Goal: Task Accomplishment & Management: Manage account settings

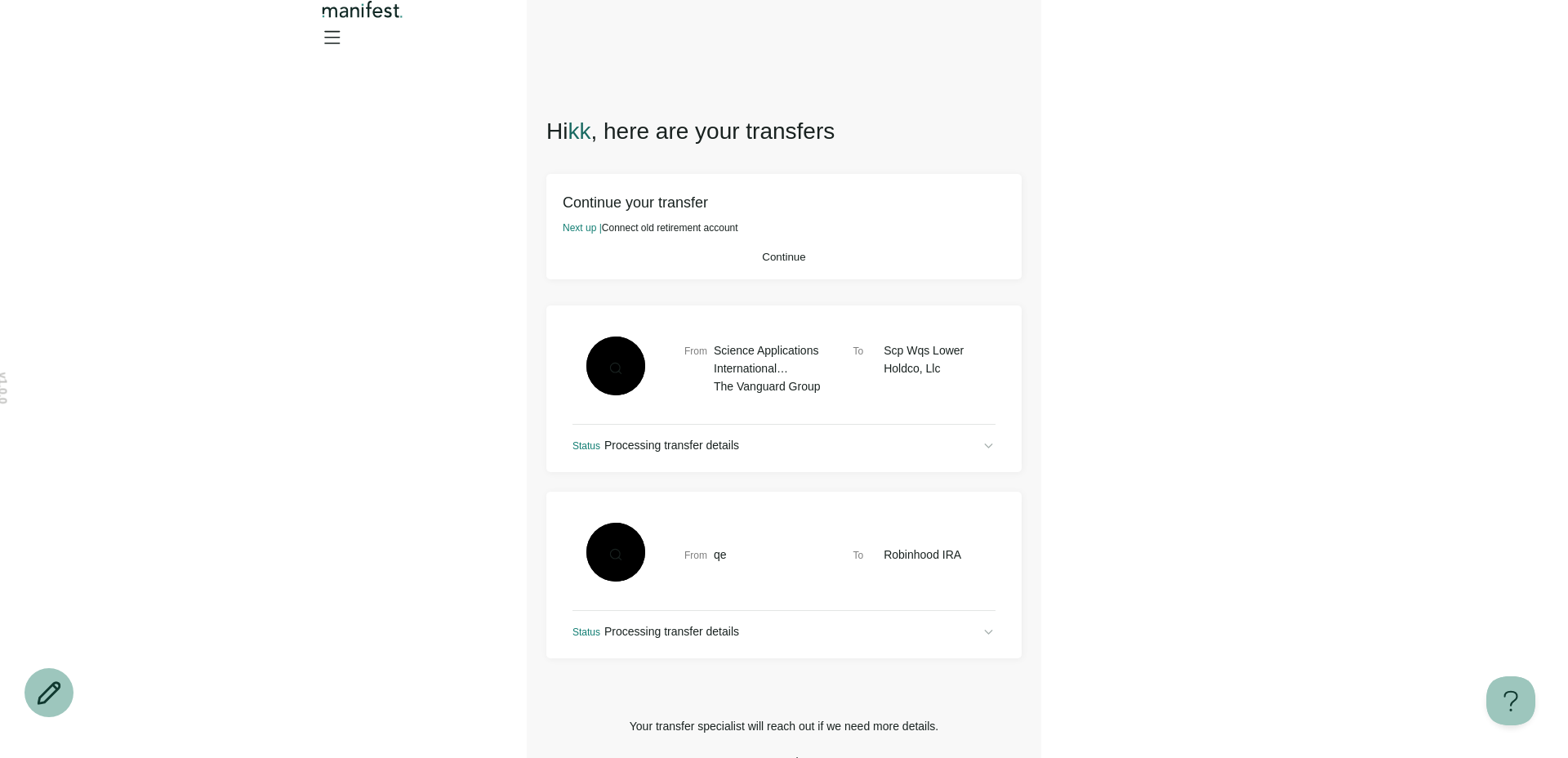
click at [852, 263] on button "Continue" at bounding box center [784, 257] width 443 height 13
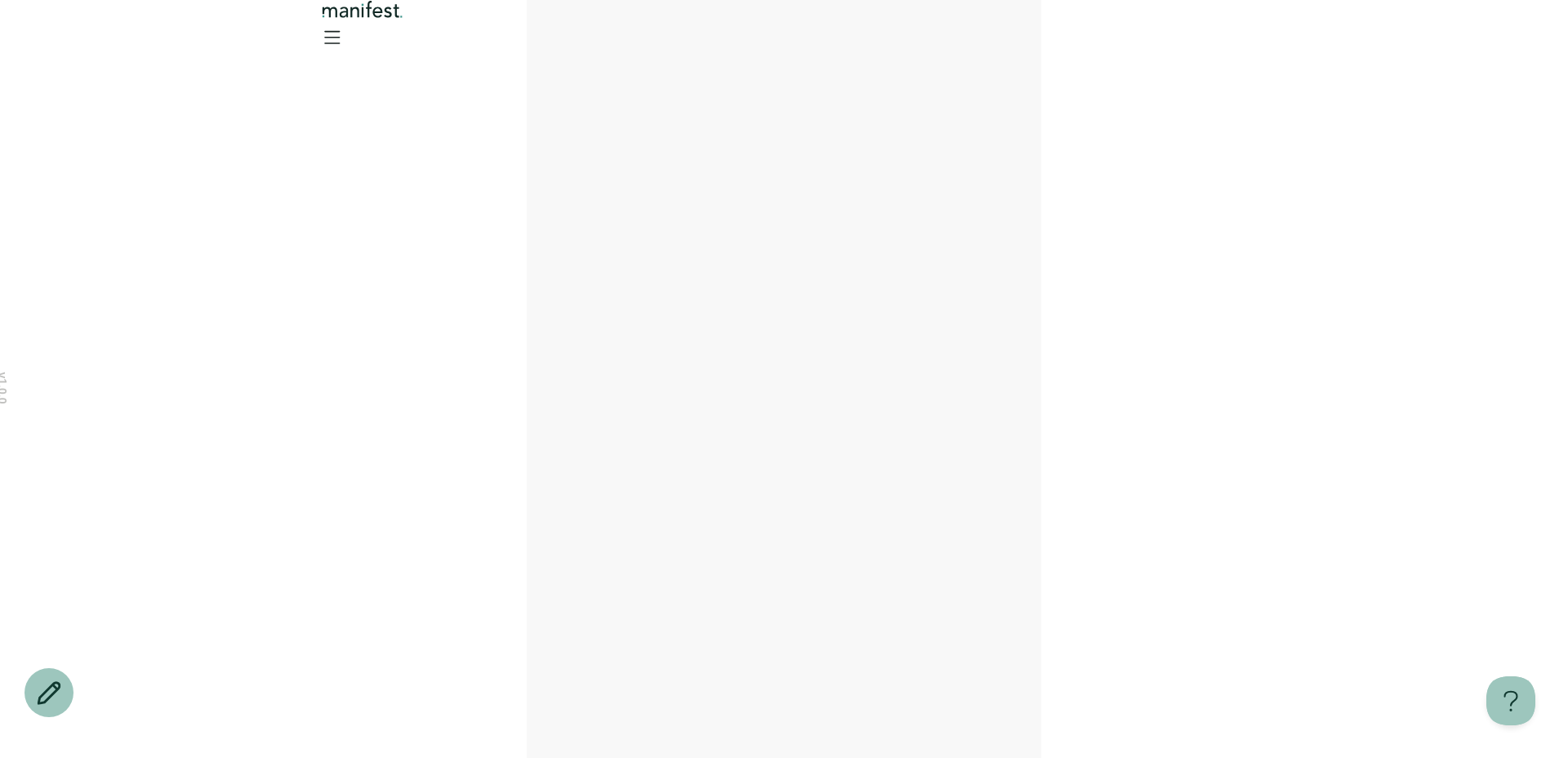
click at [852, 284] on main at bounding box center [784, 379] width 515 height 758
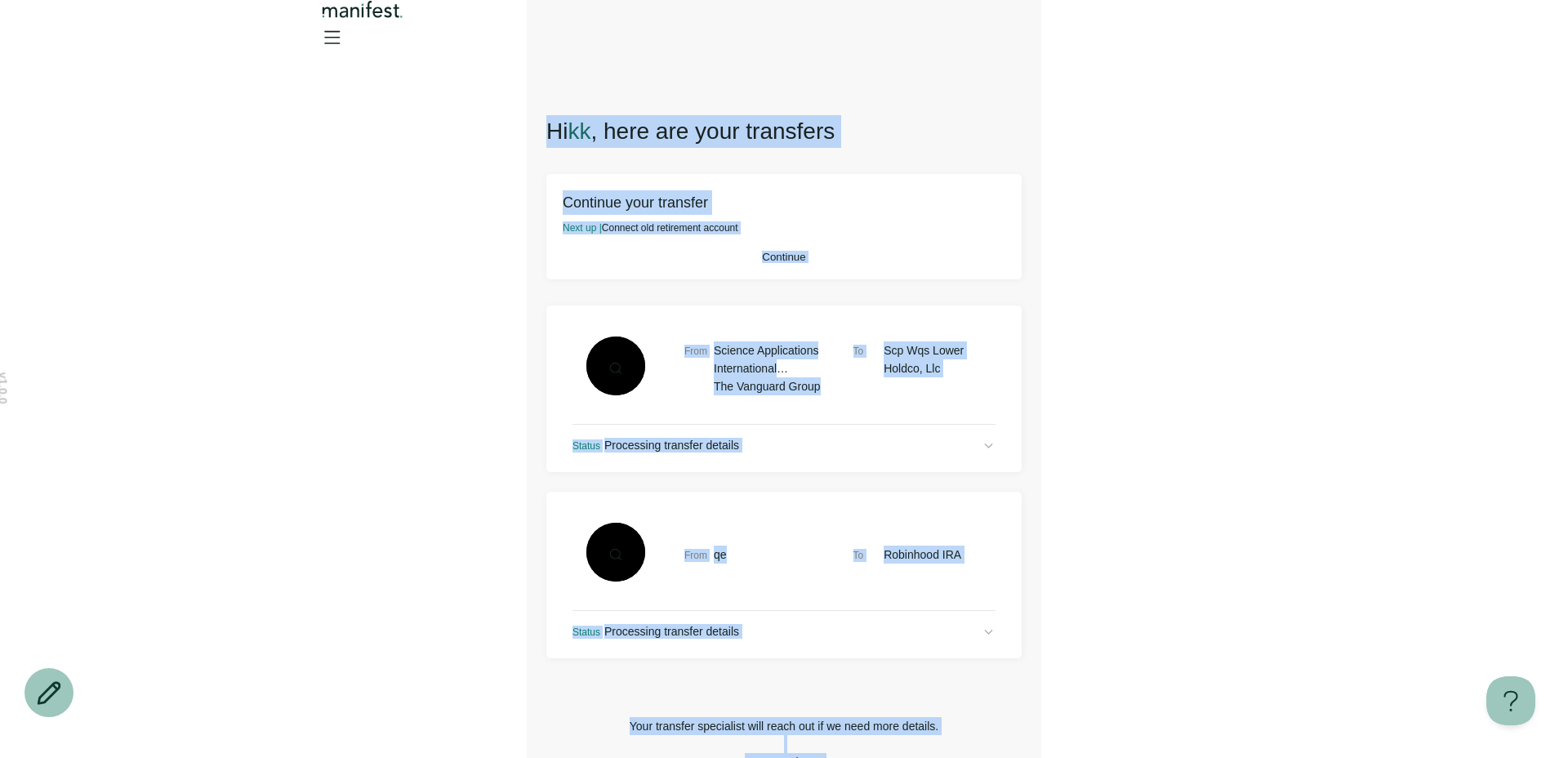
click at [344, 34] on icon "Open menu" at bounding box center [331, 36] width 26 height 26
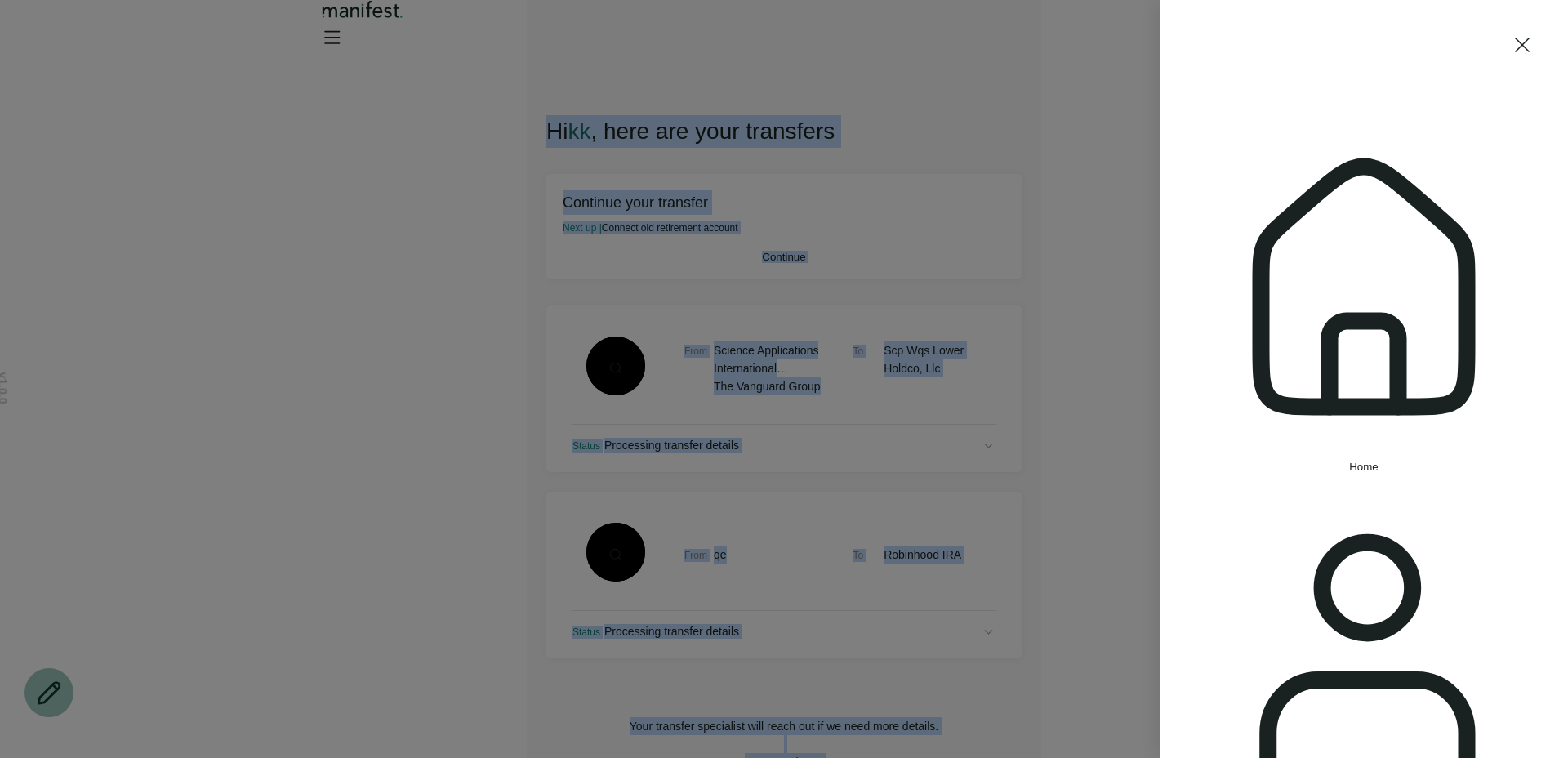
click at [1349, 461] on span "Home" at bounding box center [1363, 466] width 29 height 13
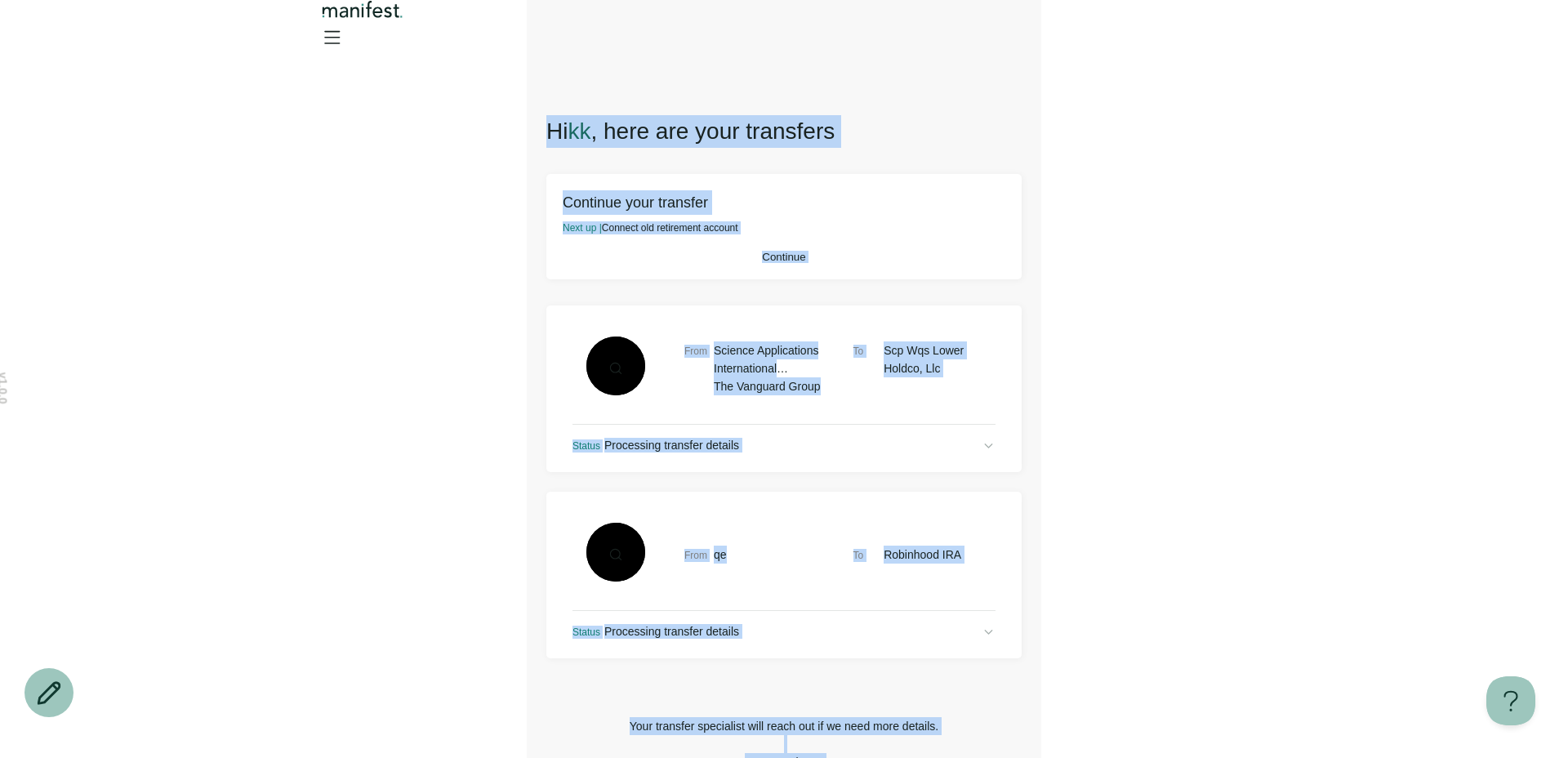
click at [877, 189] on div "Continue your transfer Next up | Connect old retirement account Continue" at bounding box center [784, 226] width 475 height 105
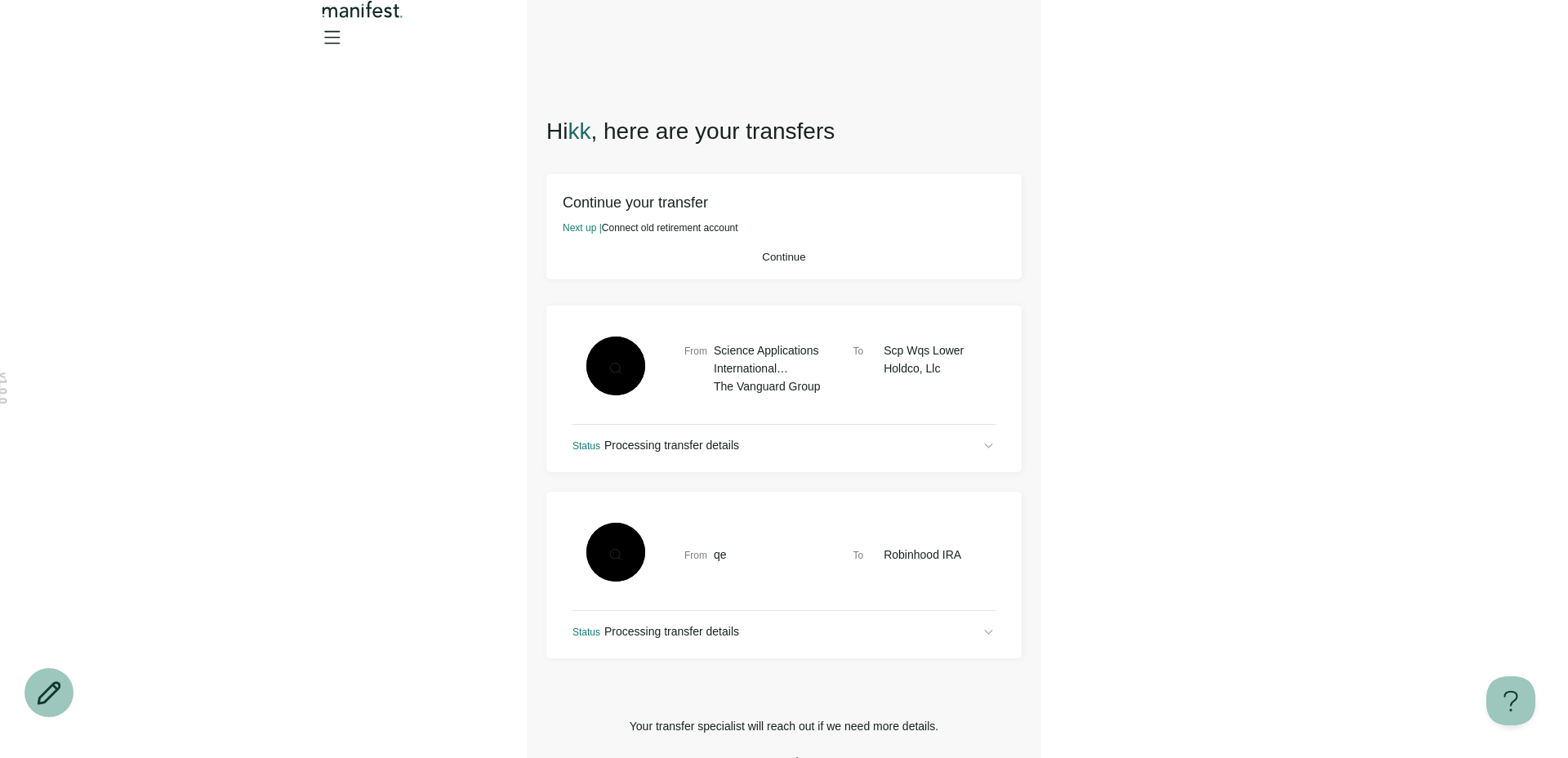
click at [344, 40] on icon "Open menu" at bounding box center [331, 36] width 26 height 26
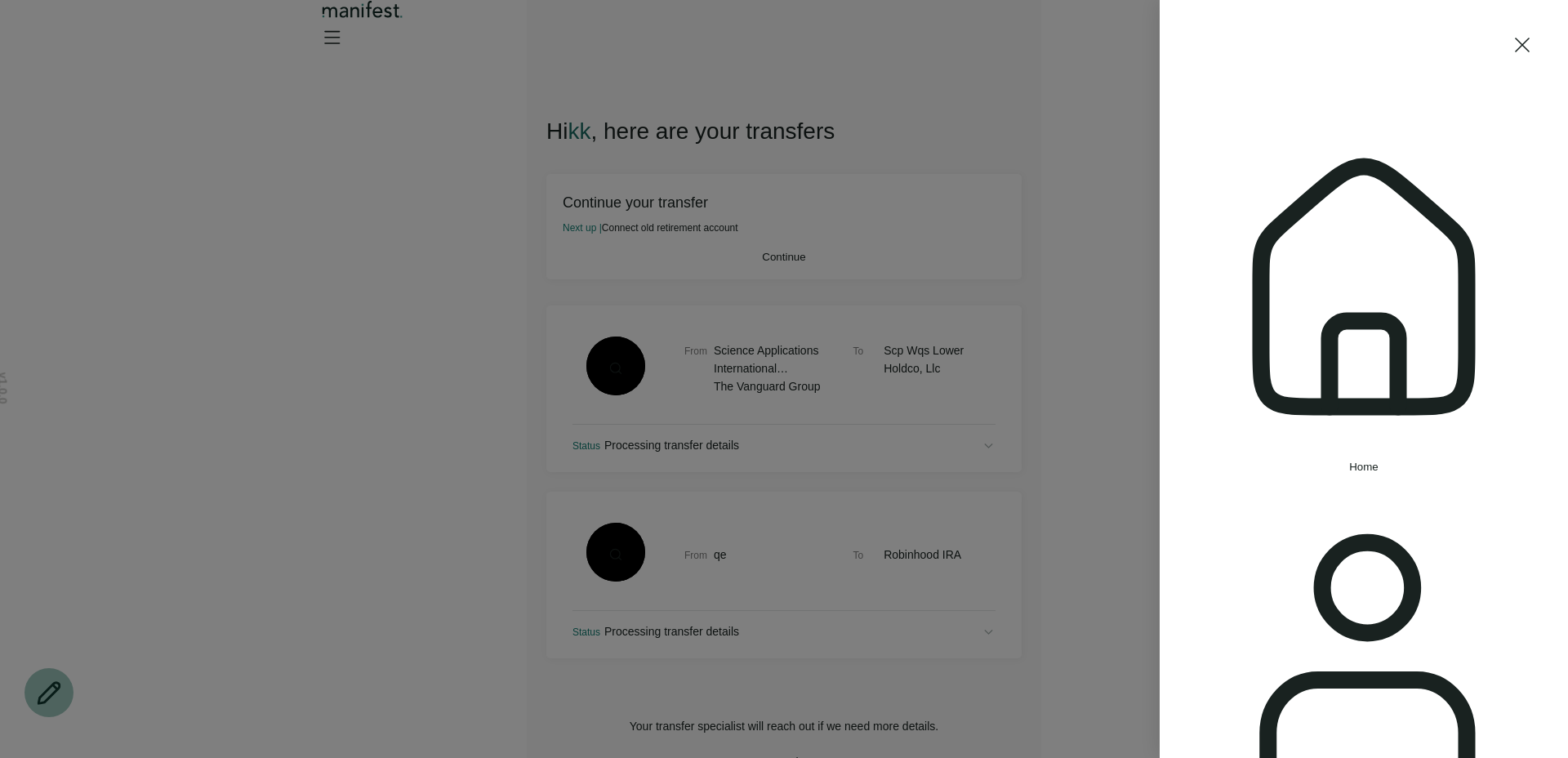
click at [1257, 175] on button "Home" at bounding box center [1364, 294] width 343 height 358
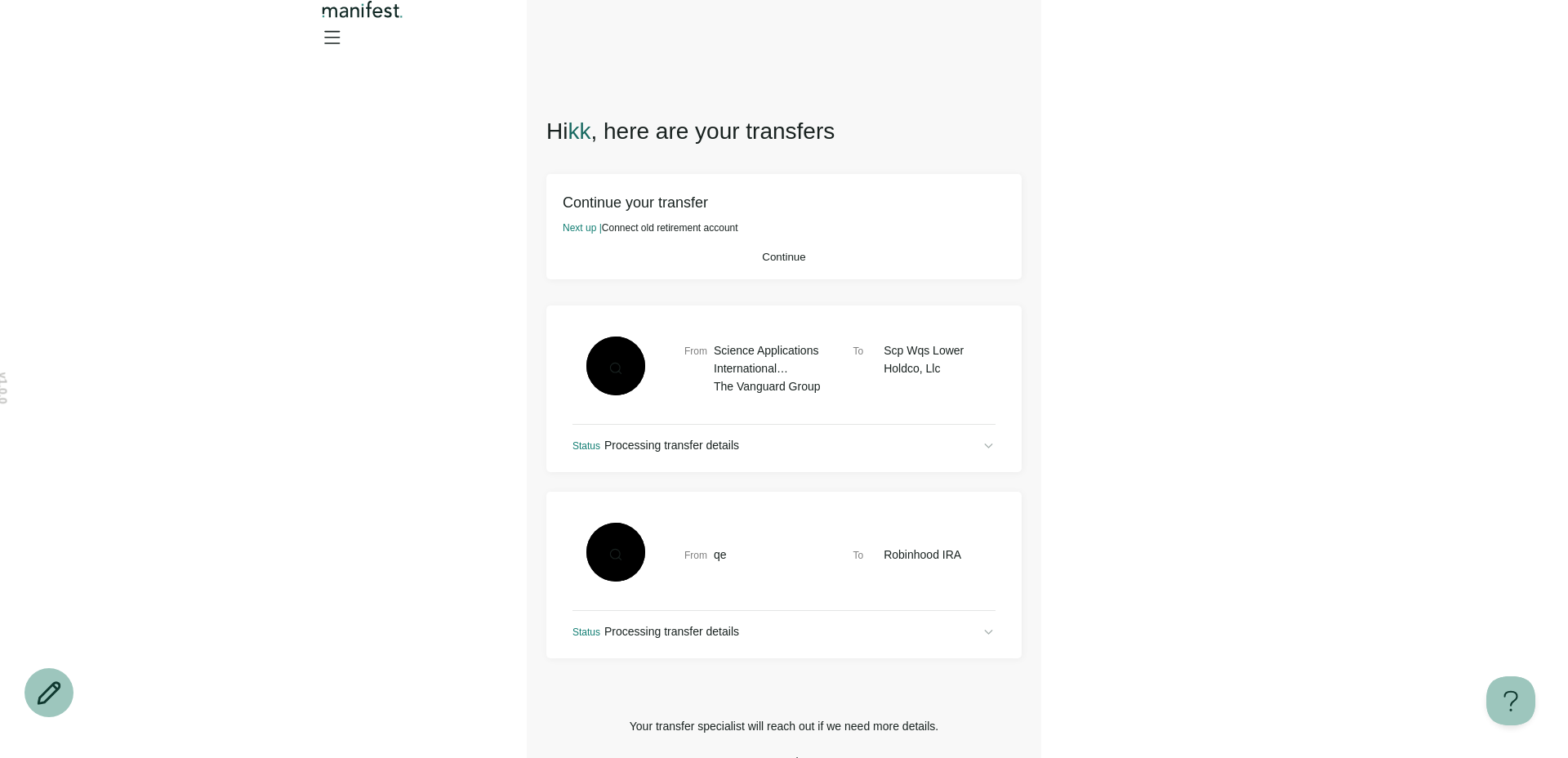
click at [344, 39] on icon "Open menu" at bounding box center [331, 36] width 26 height 26
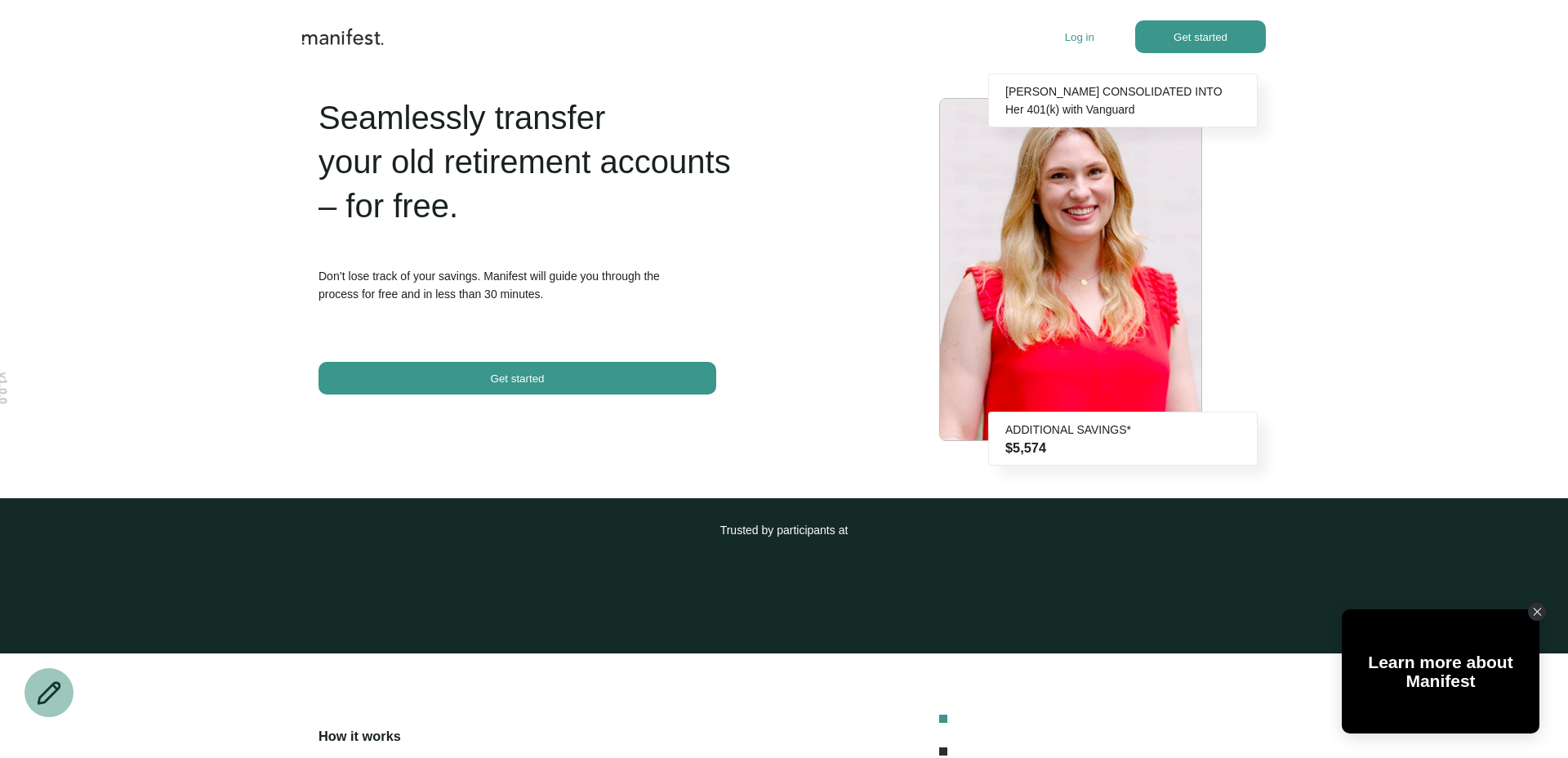
click at [1062, 30] on div at bounding box center [684, 36] width 763 height 33
click at [1078, 36] on p "Log in" at bounding box center [1079, 37] width 29 height 13
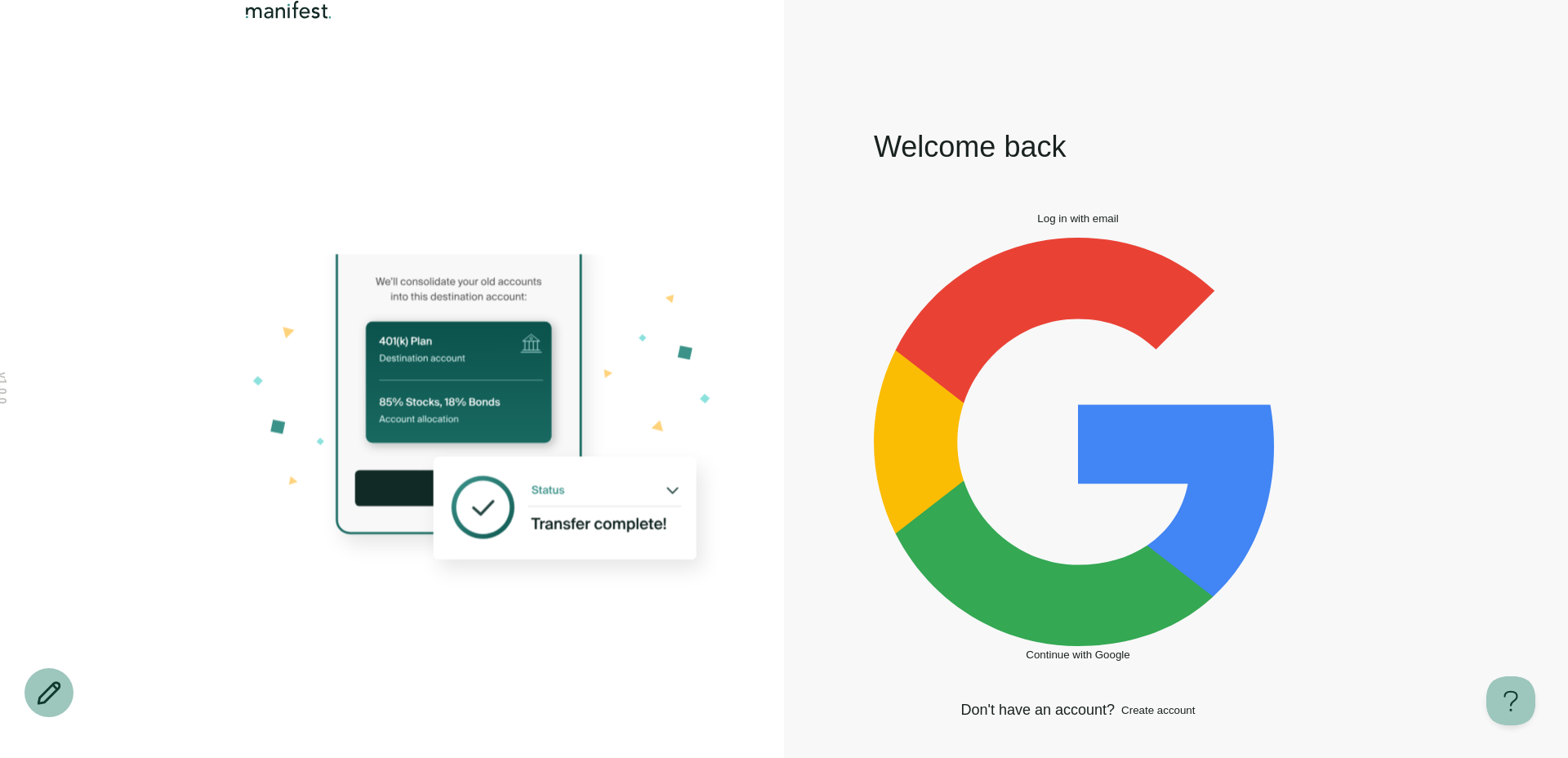
click at [1084, 224] on span "Log in with email" at bounding box center [1078, 218] width 81 height 13
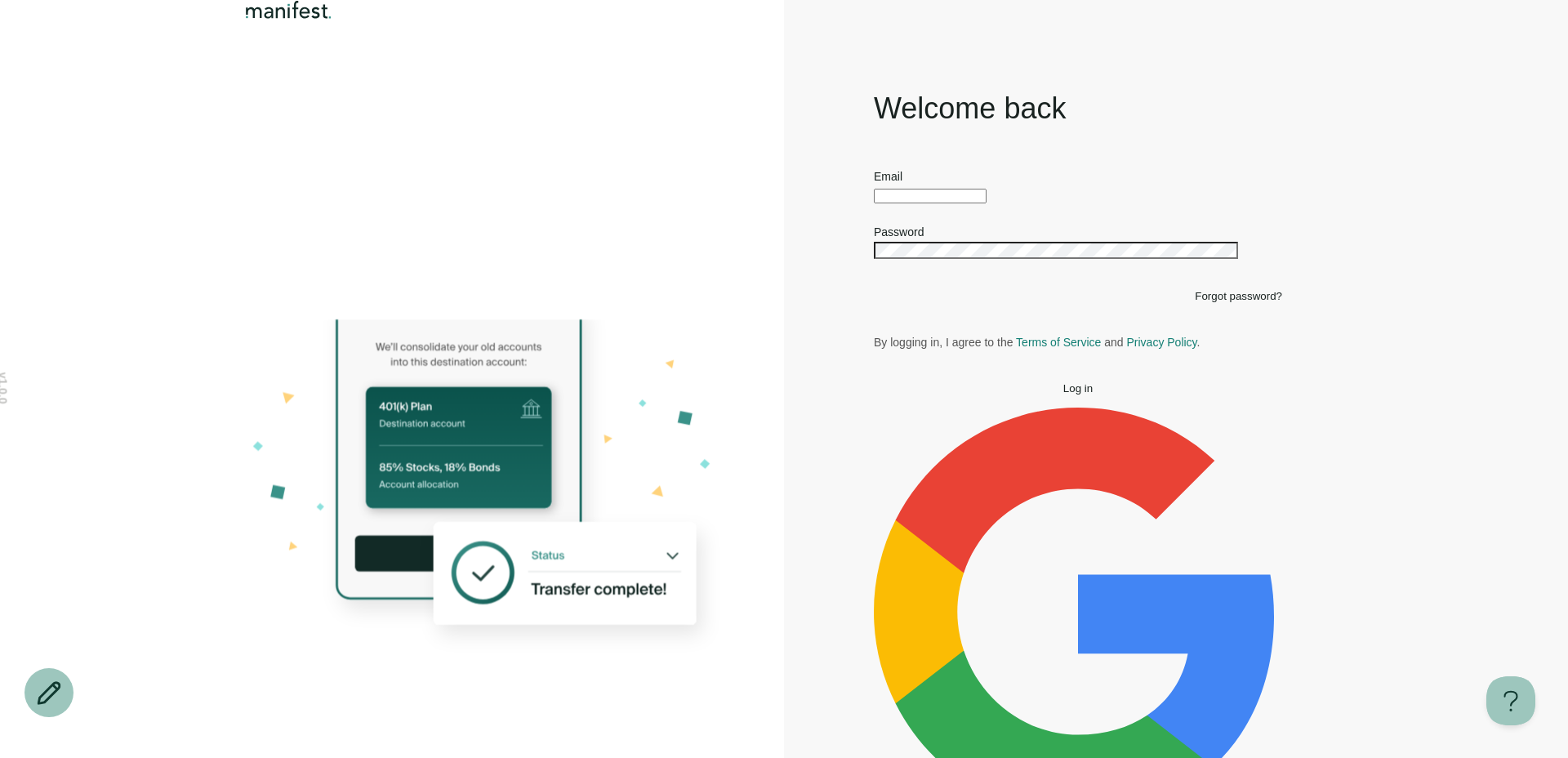
click at [947, 203] on input "text" at bounding box center [930, 197] width 113 height 15
type input "*"
type input "**********"
click at [1067, 395] on span "Log in" at bounding box center [1078, 388] width 29 height 13
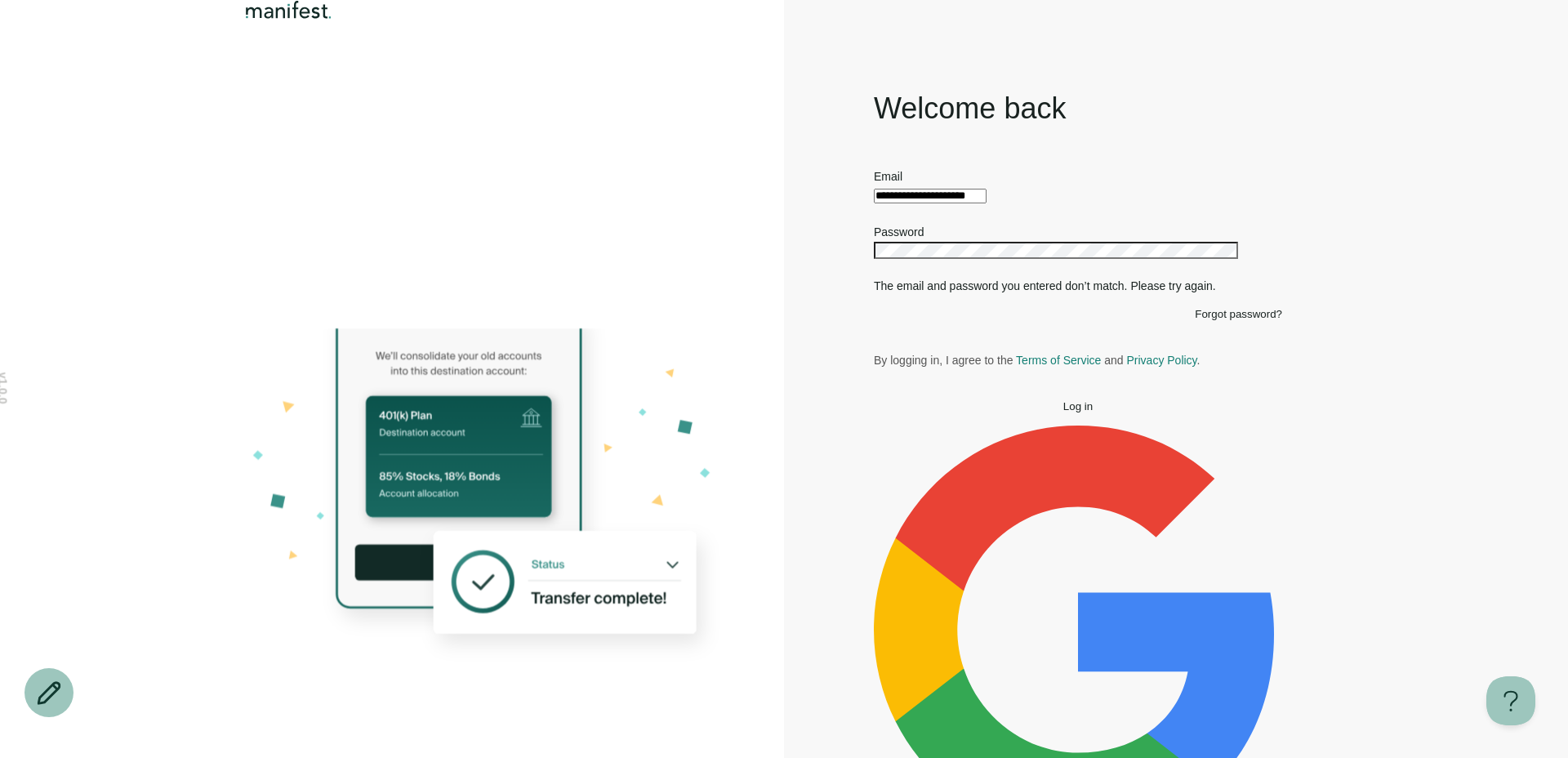
click at [1052, 277] on div at bounding box center [1078, 259] width 408 height 36
click at [873, 272] on icon "Show password" at bounding box center [873, 272] width 0 height 0
click at [873, 400] on button "Log in" at bounding box center [1078, 406] width 408 height 13
